Goal: Find specific page/section: Find specific page/section

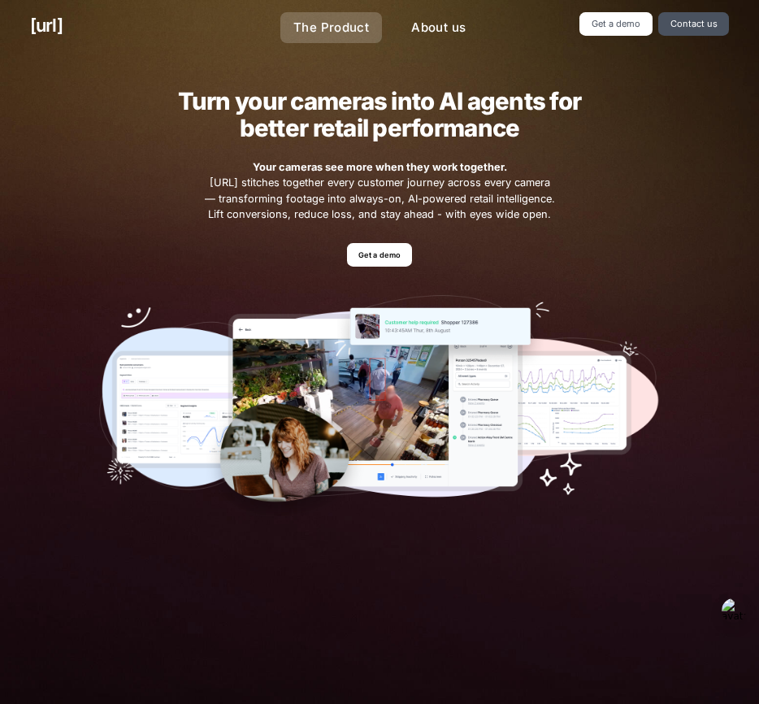
click at [338, 38] on link "The Product" at bounding box center [331, 28] width 102 height 32
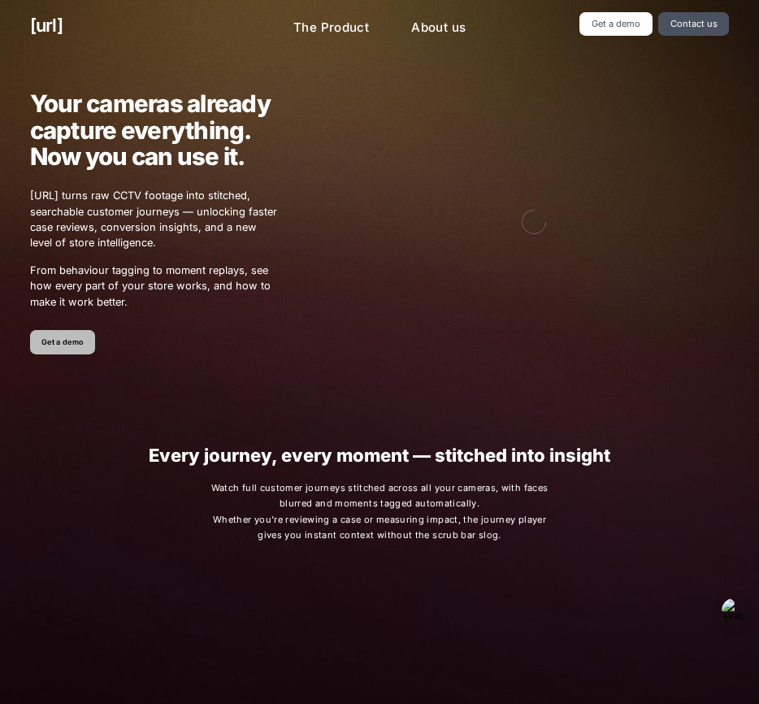
click at [53, 343] on link "Get a demo" at bounding box center [63, 342] width 66 height 24
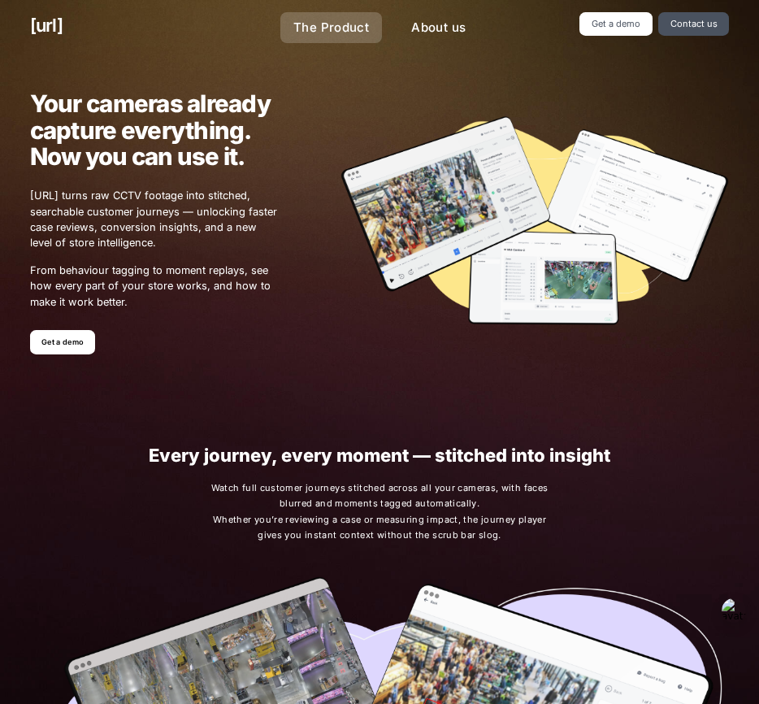
click at [355, 24] on link "The Product" at bounding box center [331, 28] width 102 height 32
click at [59, 341] on link "Get a demo" at bounding box center [63, 342] width 66 height 24
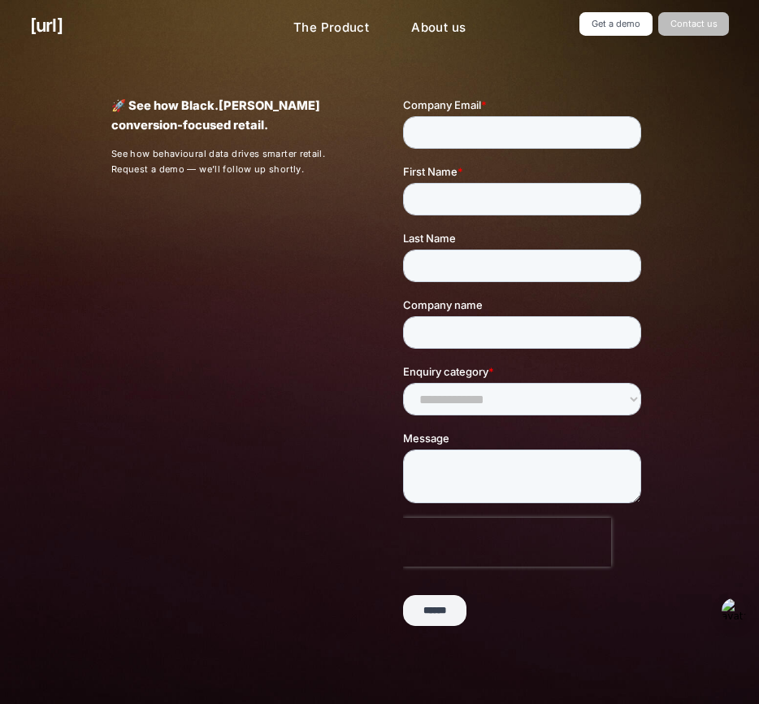
click at [692, 22] on link "Contact us" at bounding box center [693, 24] width 71 height 24
